Goal: Information Seeking & Learning: Learn about a topic

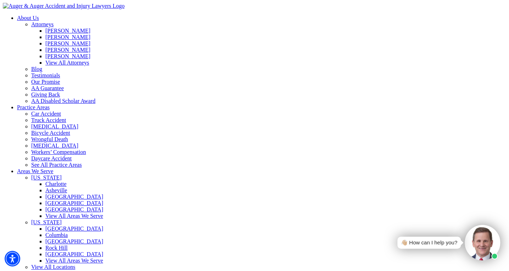
drag, startPoint x: 0, startPoint y: 0, endPoint x: 250, endPoint y: 255, distance: 357.1
click at [78, 123] on link "[MEDICAL_DATA]" at bounding box center [54, 126] width 47 height 6
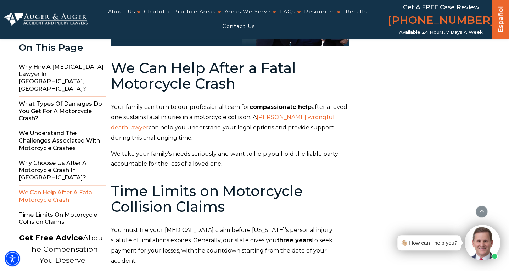
scroll to position [2128, 0]
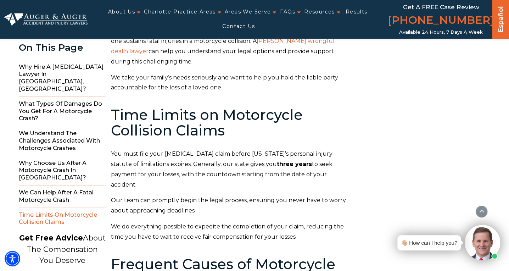
click at [423, 121] on aside "Herbert W. Auger Attorney and Managing Partner FREE Case Evaluation " * " indic…" at bounding box center [419, 159] width 141 height 4444
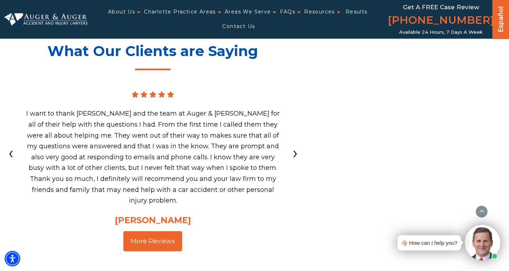
scroll to position [4751, 0]
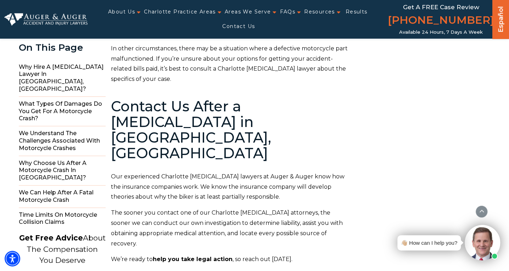
scroll to position [3965, 0]
